Goal: Task Accomplishment & Management: Manage account settings

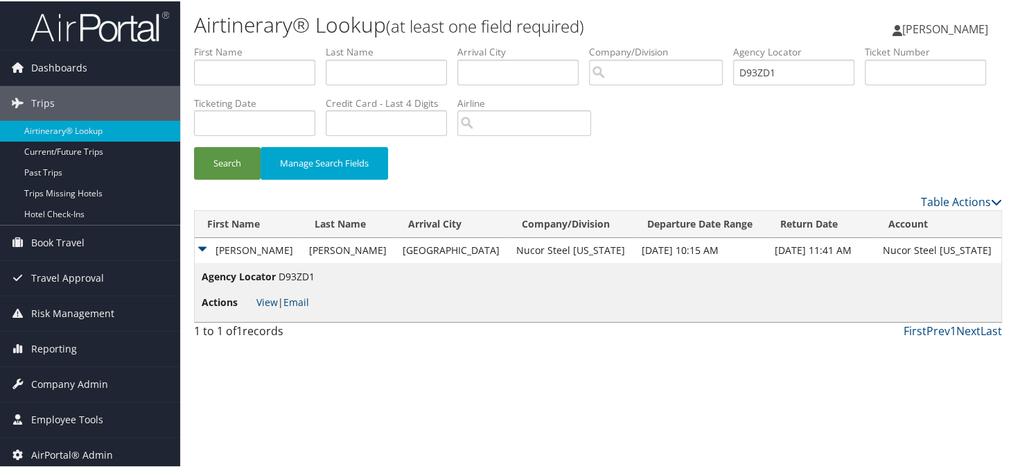
click at [530, 198] on div "Table Actions" at bounding box center [701, 200] width 601 height 17
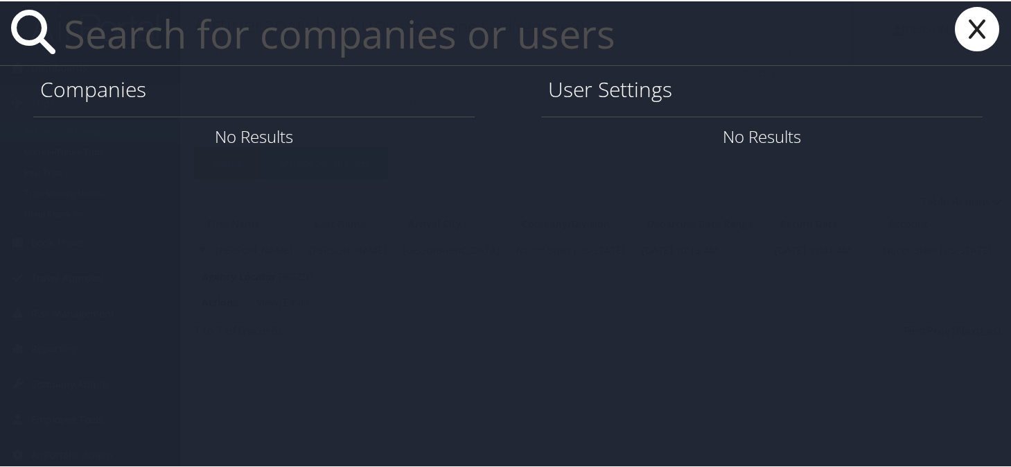
paste input "[EMAIL_ADDRESS][PERSON_NAME][DOMAIN_NAME]"
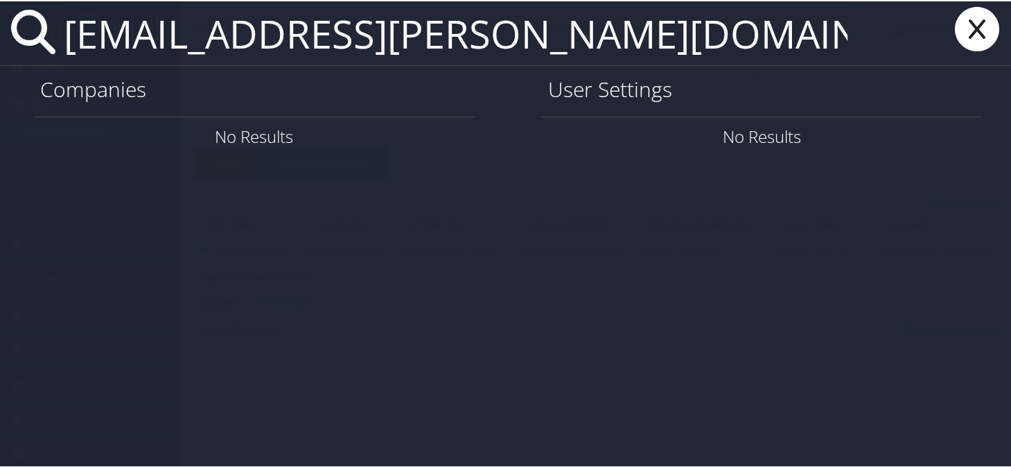
type input "[EMAIL_ADDRESS][PERSON_NAME][DOMAIN_NAME]"
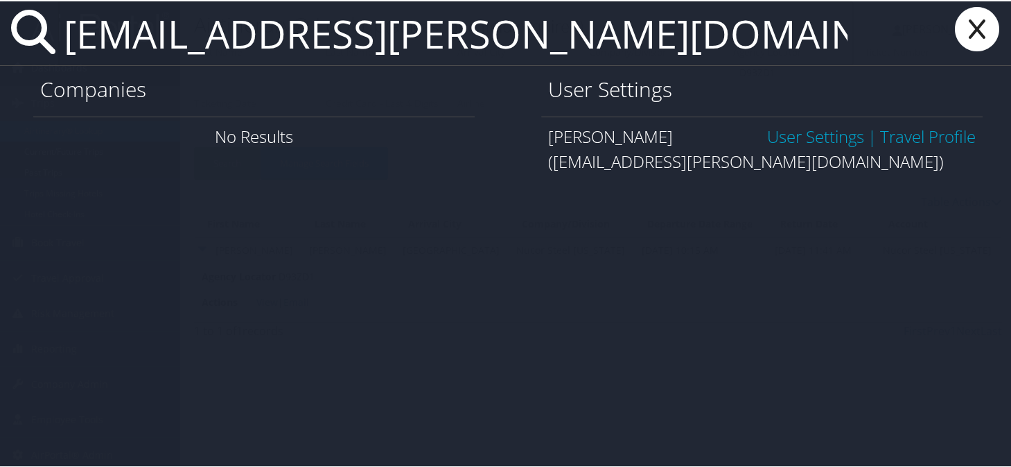
click at [809, 137] on link "User Settings" at bounding box center [815, 134] width 97 height 23
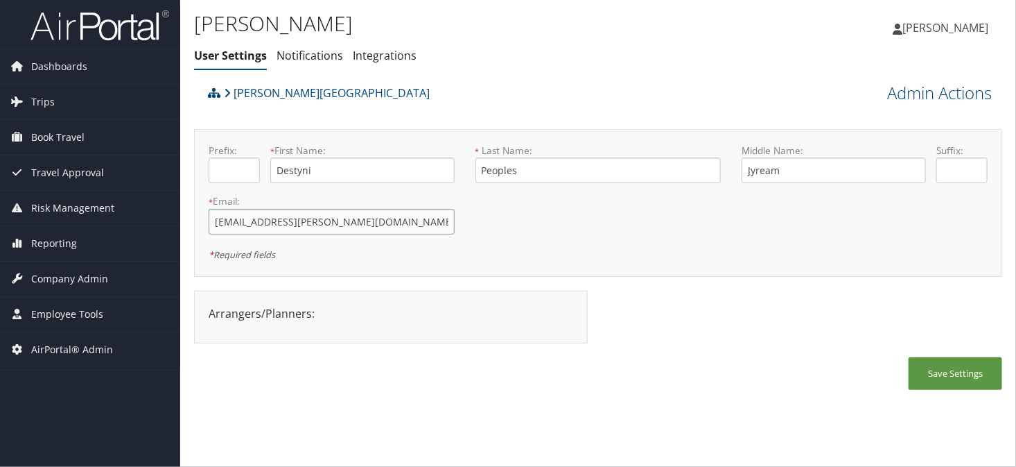
drag, startPoint x: 297, startPoint y: 216, endPoint x: 202, endPoint y: 216, distance: 95.0
click at [202, 216] on div "* Email: djpeoples@troy.edu This field is required" at bounding box center [331, 219] width 267 height 51
click at [451, 77] on div "Destyni Peoples User Settings Notifications Integrations User Settings Notifica…" at bounding box center [463, 43] width 539 height 72
